Goal: Communication & Community: Answer question/provide support

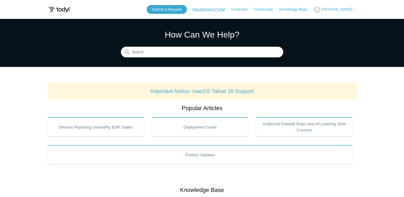
click at [222, 9] on link "Management Portal" at bounding box center [212, 10] width 38 height 6
click at [321, 9] on img at bounding box center [317, 9] width 7 height 7
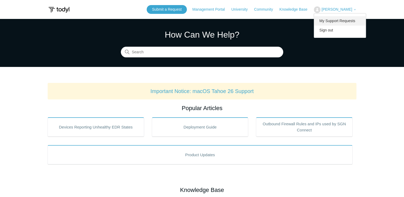
click at [345, 21] on link "My Support Requests" at bounding box center [340, 20] width 52 height 9
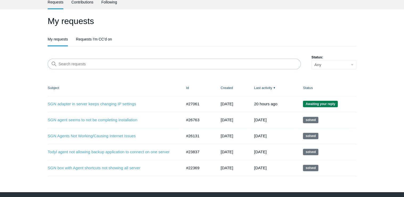
scroll to position [39, 0]
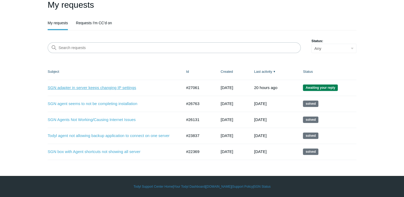
click at [125, 88] on link "SGN adapter in server keeps changing IP settings" at bounding box center [111, 88] width 126 height 6
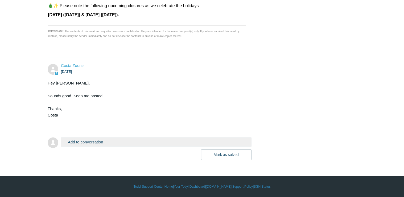
scroll to position [2045, 0]
click at [82, 146] on button "Add to conversation" at bounding box center [156, 141] width 191 height 9
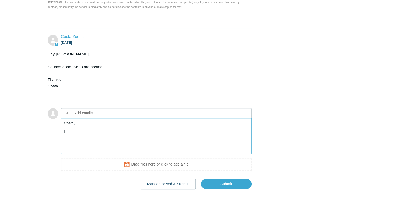
click at [71, 154] on textarea "Costa, I" at bounding box center [156, 136] width 191 height 36
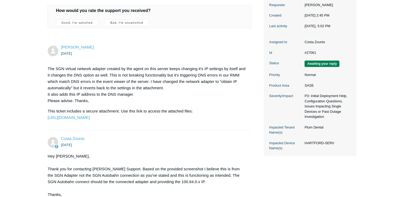
scroll to position [87, 0]
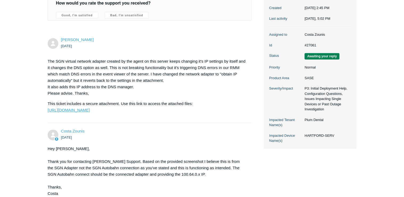
click at [90, 112] on link "https://todyl.sendsafely.com/receive/?thread=52Z4-UZML&packageCode=0uIZ10EdeHJE…" at bounding box center [69, 110] width 42 height 5
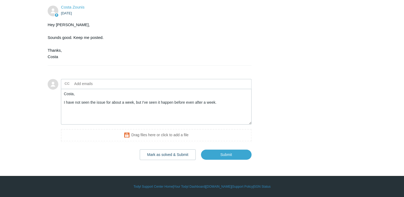
scroll to position [2111, 0]
click at [222, 104] on textarea "Costa, I have not seen the issue for about a week, but I've seen it happen befo…" at bounding box center [156, 107] width 191 height 36
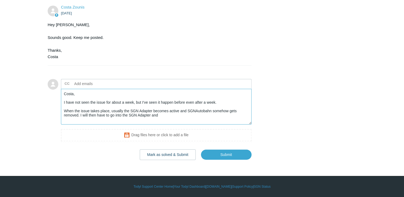
click at [164, 116] on textarea "Costa, I have not seen the issue for about a week, but I've seen it happen befo…" at bounding box center [156, 107] width 191 height 36
click at [101, 119] on textarea "Costa, I have not seen the issue for about a week, but I've seen it happen befo…" at bounding box center [156, 107] width 191 height 36
drag, startPoint x: 171, startPoint y: 120, endPoint x: 179, endPoint y: 120, distance: 8.3
click at [171, 120] on textarea "Costa, I have not seen the issue for about a week, but I've seen it happen befo…" at bounding box center [156, 107] width 191 height 36
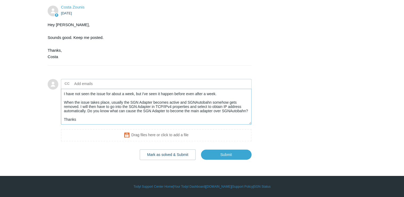
scroll to position [14, 0]
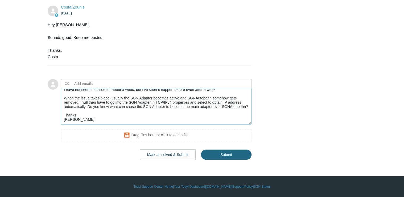
type textarea "Costa, I have not seen the issue for about a week, but I've seen it happen befo…"
click at [241, 153] on input "Submit" at bounding box center [226, 154] width 51 height 11
